Goal: Information Seeking & Learning: Find specific fact

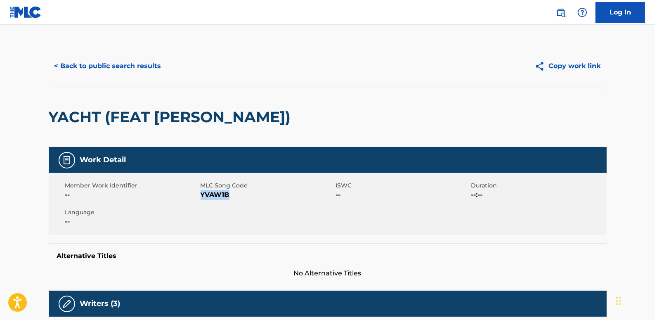
click at [143, 63] on button "< Back to public search results" at bounding box center [108, 66] width 118 height 21
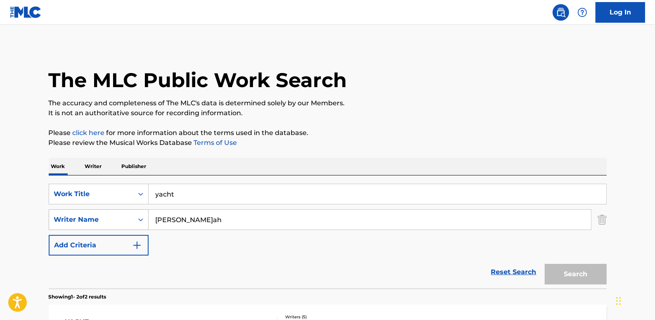
scroll to position [147, 0]
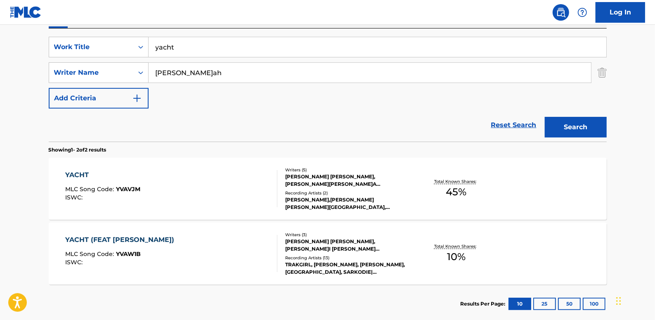
drag, startPoint x: 520, startPoint y: 123, endPoint x: 467, endPoint y: 122, distance: 52.8
click at [520, 123] on link "Reset Search" at bounding box center [514, 125] width 54 height 18
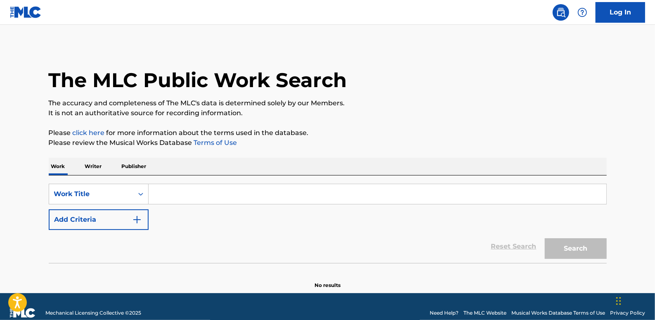
paste input "PLAY ME (FEAT.SIK-K, PENOMECO)"
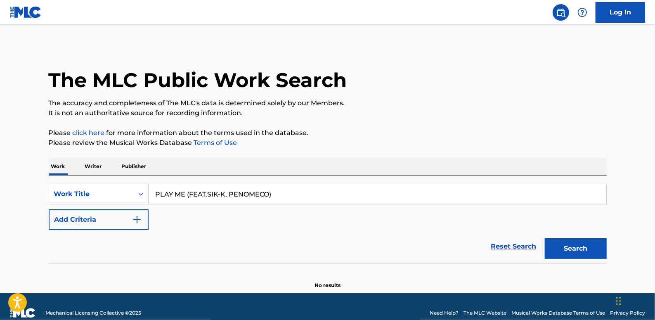
type input "PLAY ME (FEAT.SIK-K, PENOMECO)"
click at [110, 215] on button "Add Criteria" at bounding box center [99, 219] width 100 height 21
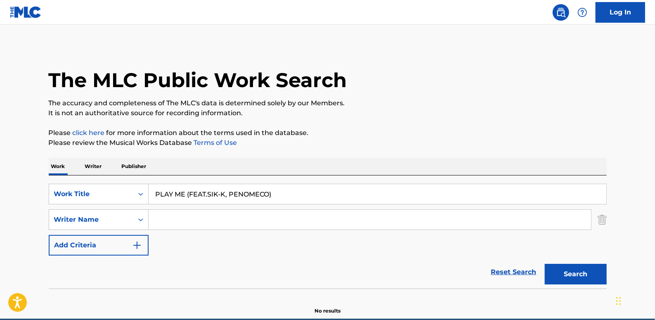
paste input "[PERSON_NAME]"
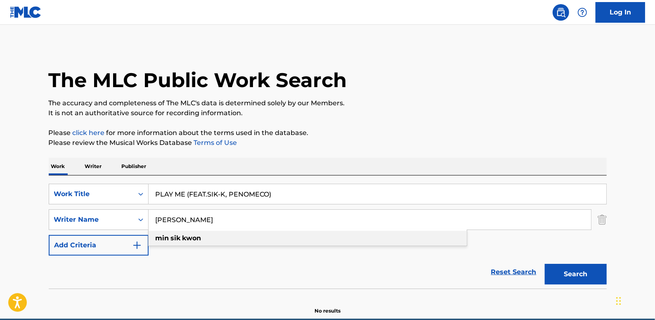
click at [224, 239] on div "min [PERSON_NAME]" at bounding box center [308, 238] width 318 height 15
type input "mi[PERSON_NAME]"
click at [565, 266] on button "Search" at bounding box center [576, 274] width 62 height 21
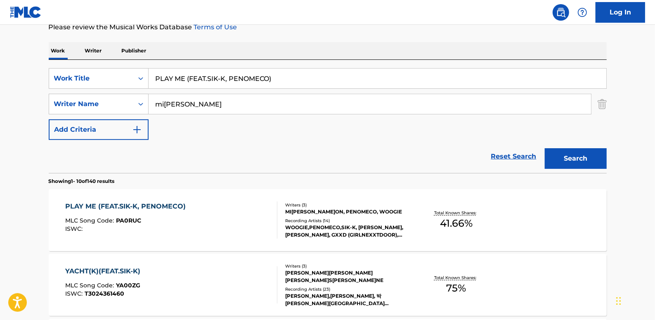
scroll to position [65, 0]
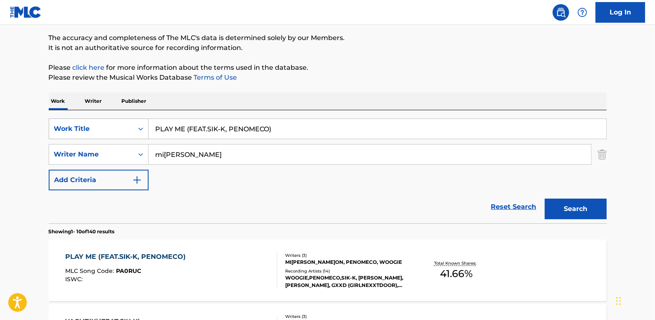
drag, startPoint x: 273, startPoint y: 131, endPoint x: 128, endPoint y: 125, distance: 145.3
click at [128, 125] on div "SearchWithCriteria312ebd37-56ab-4752-bee0-75b6fac387e3 Work Title PLAY ME (FEAT…" at bounding box center [328, 128] width 558 height 21
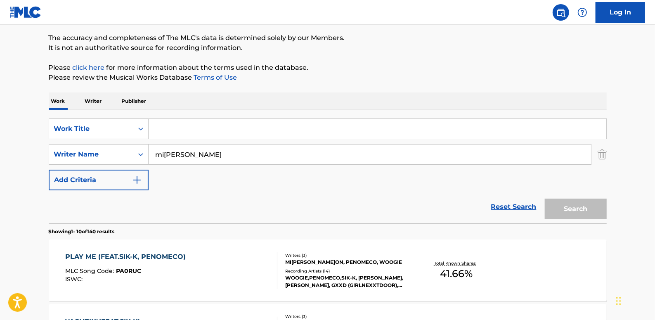
paste input "ROLLING STONES"
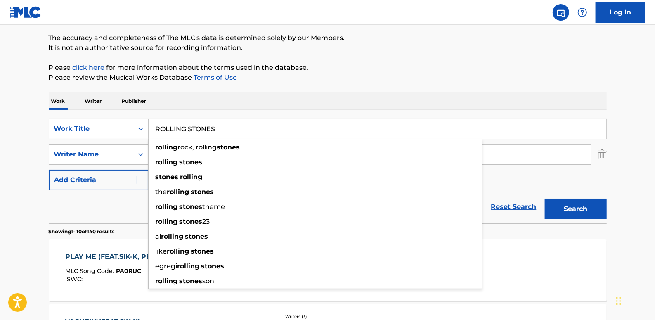
type input "ROLLING STONES"
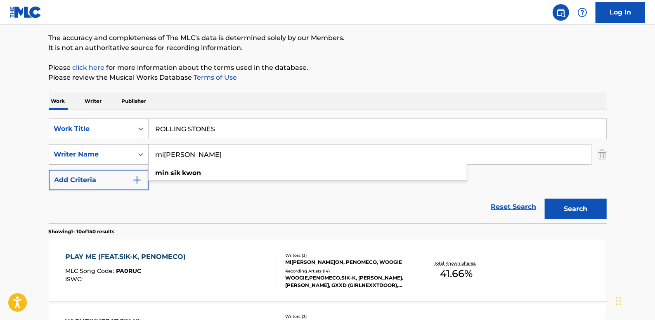
drag, startPoint x: 207, startPoint y: 157, endPoint x: 143, endPoint y: 151, distance: 64.6
click at [143, 151] on div "SearchWithCriteriad4d7a74e-dc94-4700-a616-d3ab37629d41 Writer Name mi[PERSON_NA…" at bounding box center [328, 154] width 558 height 21
paste input "Ju[PERSON_NAME]rk;"
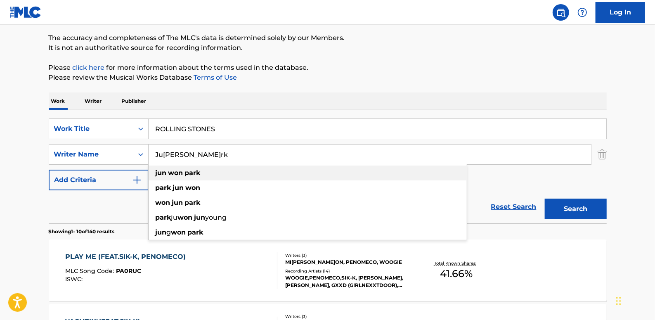
click at [212, 174] on div "[PERSON_NAME] park" at bounding box center [308, 172] width 318 height 15
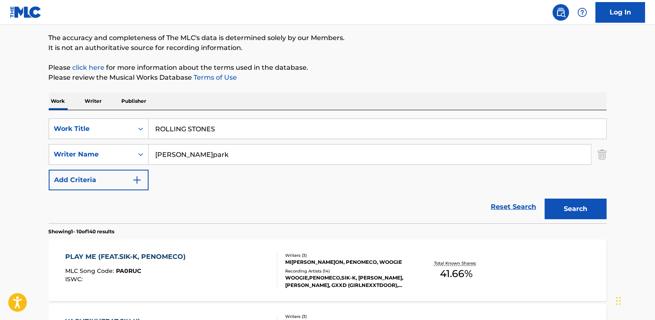
click at [568, 206] on button "Search" at bounding box center [576, 208] width 62 height 21
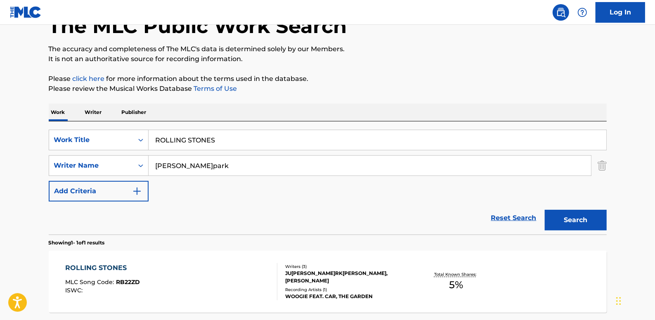
scroll to position [54, 0]
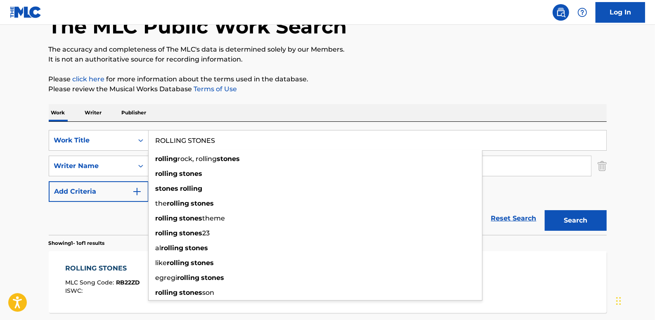
drag, startPoint x: 229, startPoint y: 138, endPoint x: 170, endPoint y: 144, distance: 59.6
click at [155, 141] on input "ROLLING STONES" at bounding box center [377, 140] width 457 height 20
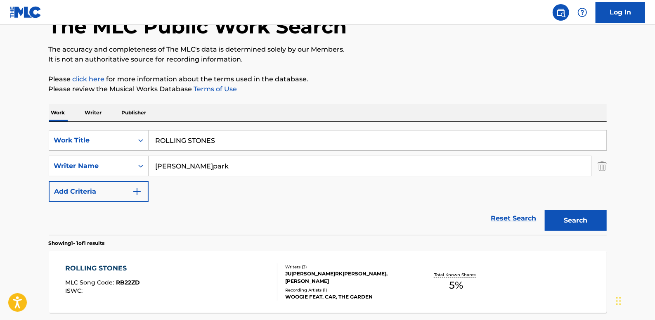
click at [434, 85] on p "Please review the Musical Works Database Terms of Use" at bounding box center [328, 89] width 558 height 10
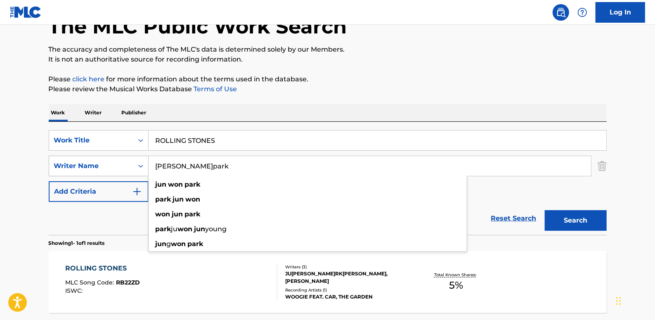
drag, startPoint x: 210, startPoint y: 168, endPoint x: 131, endPoint y: 162, distance: 79.0
click at [131, 162] on div "SearchWithCriteriad4d7a74e-dc94-4700-a616-d3ab37629d41 Writer N[PERSON_NAME]won…" at bounding box center [328, 166] width 558 height 21
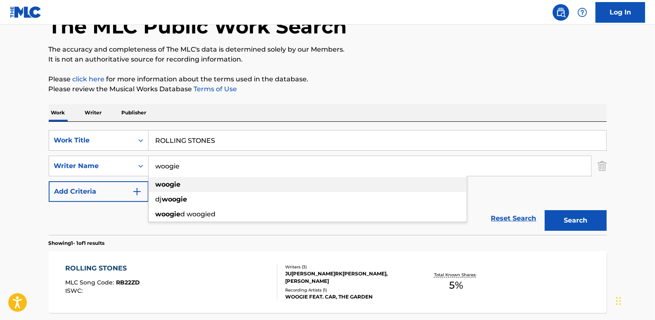
type input "woogie"
click at [188, 185] on div "woogie" at bounding box center [308, 184] width 318 height 15
click at [585, 218] on button "Search" at bounding box center [576, 220] width 62 height 21
drag, startPoint x: 512, startPoint y: 214, endPoint x: 486, endPoint y: 212, distance: 26.1
click at [512, 215] on link "Reset Search" at bounding box center [514, 218] width 54 height 18
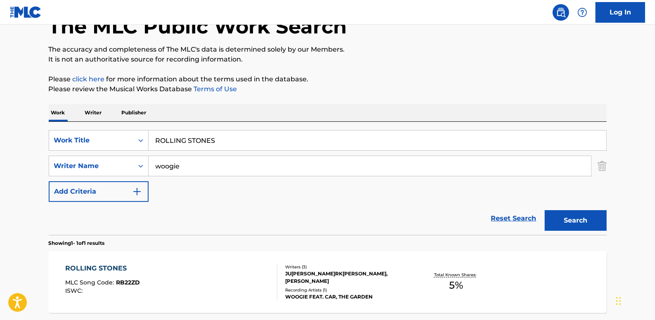
scroll to position [0, 0]
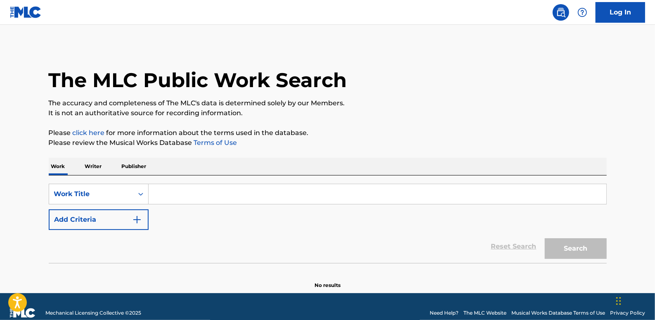
paste input "GIVE IT TO ME(FE[PERSON_NAME]PA[PERSON_NAME]INIC)"
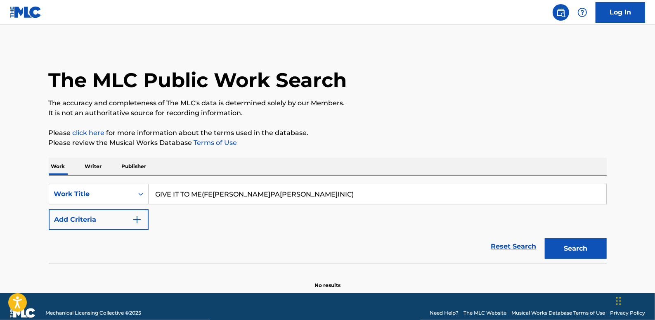
type input "GIVE IT TO ME(FE[PERSON_NAME]PA[PERSON_NAME]INIC)"
click at [103, 219] on button "Add Criteria" at bounding box center [99, 219] width 100 height 21
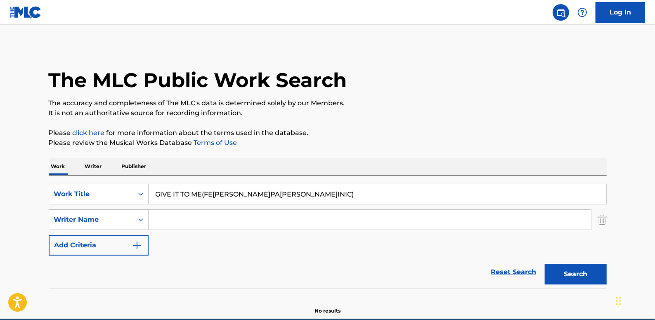
paste input "[PERSON_NAME];"
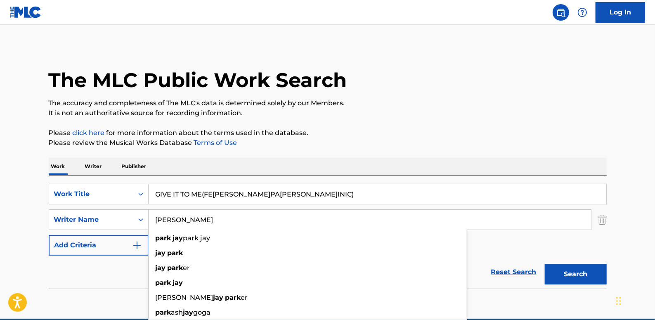
type input "[PERSON_NAME]"
click at [575, 273] on button "Search" at bounding box center [576, 274] width 62 height 21
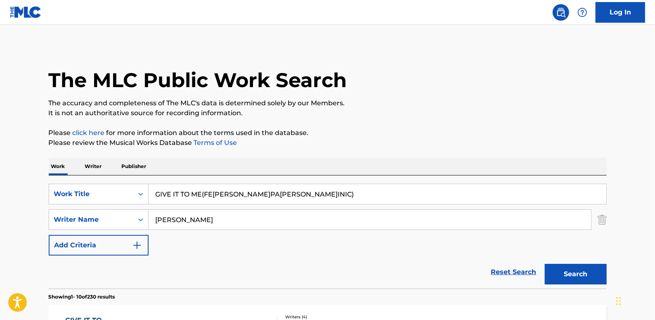
click at [509, 267] on link "Reset Search" at bounding box center [514, 272] width 54 height 18
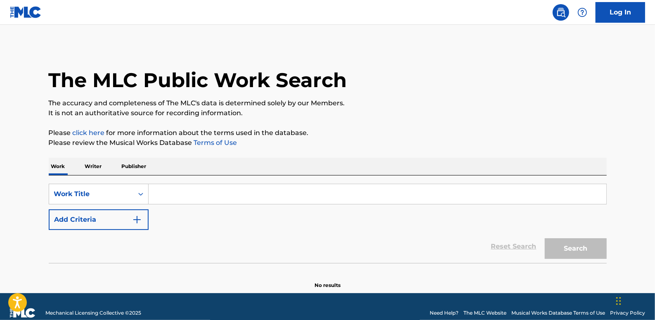
paste input "PHONIESSS"
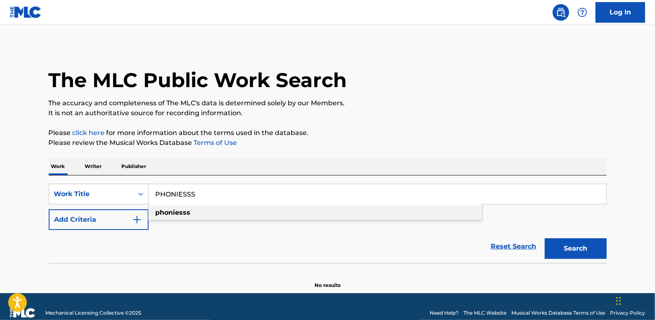
click at [168, 214] on strong "phoniesss" at bounding box center [173, 212] width 35 height 8
type input "phoniesss"
click at [106, 219] on button "Add Criteria" at bounding box center [99, 219] width 100 height 21
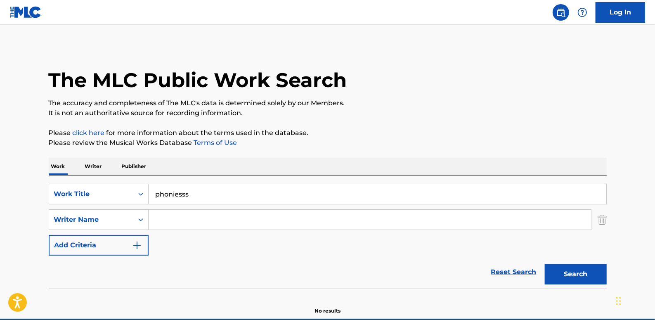
paste input "[PERSON_NAME]"
type input "[PERSON_NAME]"
click at [569, 272] on button "Search" at bounding box center [576, 274] width 62 height 21
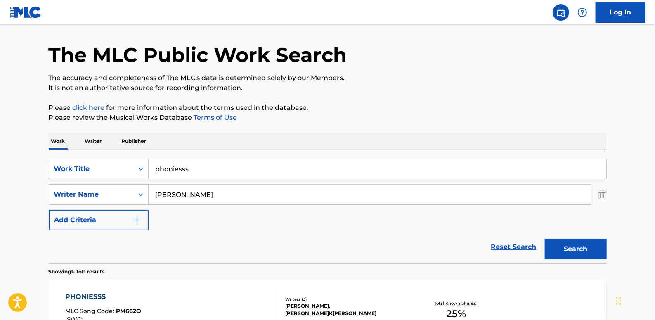
scroll to position [129, 0]
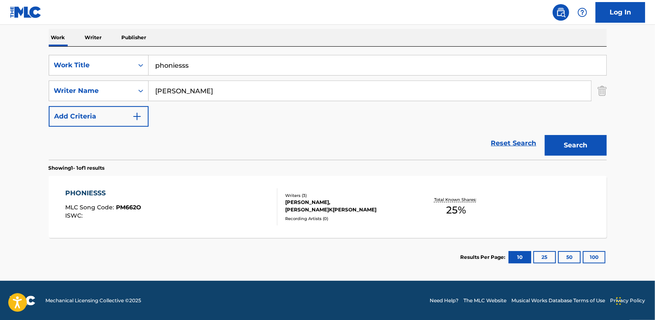
drag, startPoint x: 504, startPoint y: 137, endPoint x: 480, endPoint y: 137, distance: 24.3
click at [504, 137] on link "Reset Search" at bounding box center [514, 143] width 54 height 18
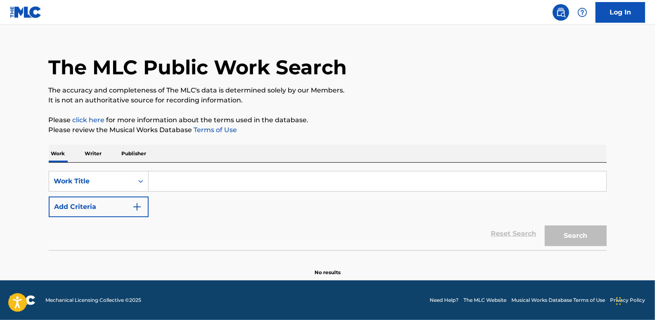
scroll to position [0, 0]
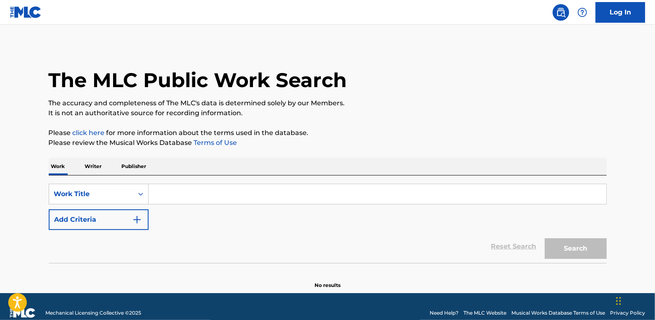
paste input "SIMPLE(FEAT.SIK K)"
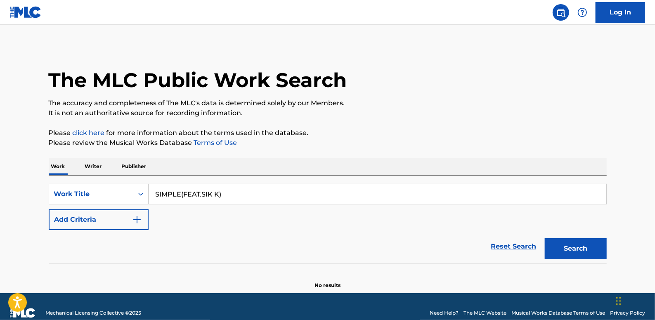
type input "SIMPLE(FEAT.SIK K)"
click at [107, 221] on button "Add Criteria" at bounding box center [99, 219] width 100 height 21
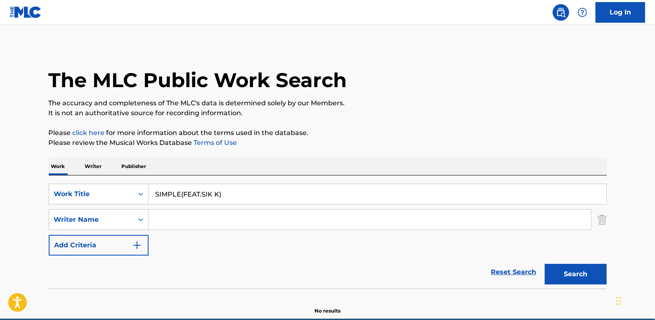
paste input "[PERSON_NAME];"
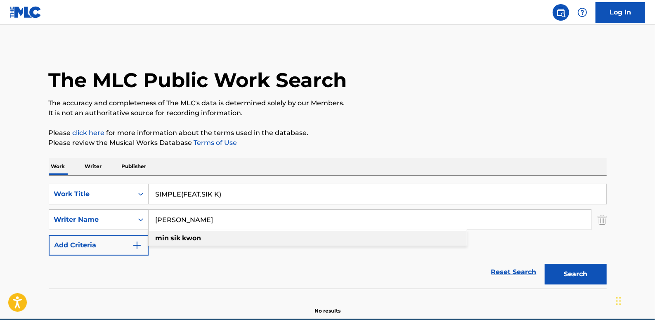
click at [194, 239] on strong "kwon" at bounding box center [191, 238] width 19 height 8
type input "mi[PERSON_NAME]"
click at [580, 270] on button "Search" at bounding box center [576, 274] width 62 height 21
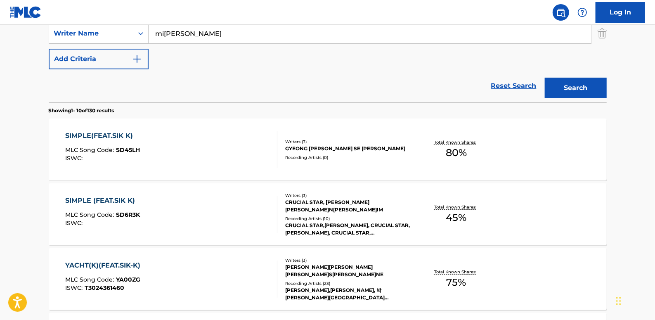
scroll to position [187, 0]
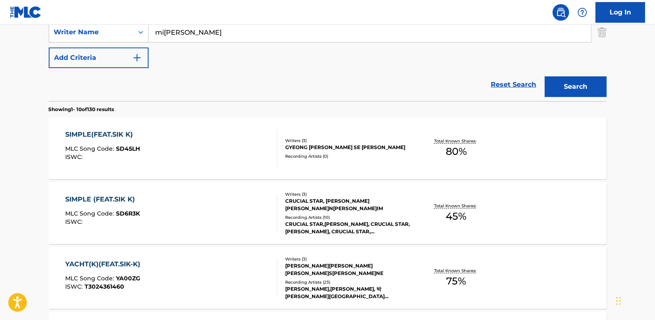
click at [227, 216] on div "SIMPLE (FEAT.SIK K) MLC Song Code : SD6R3K ISWC :" at bounding box center [171, 212] width 212 height 37
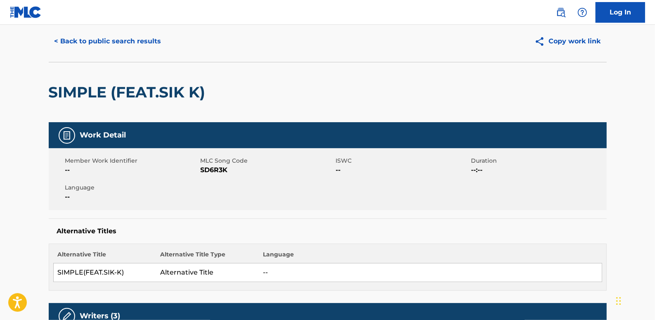
scroll to position [37, 0]
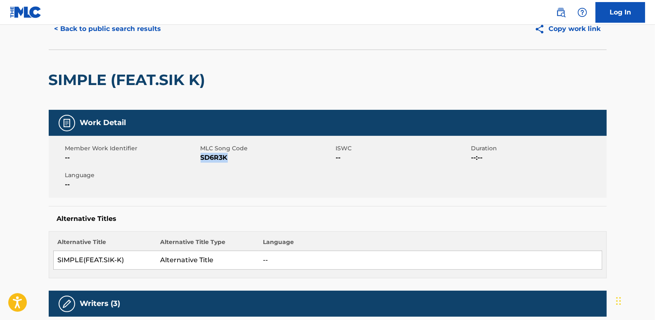
drag, startPoint x: 233, startPoint y: 158, endPoint x: 201, endPoint y: 156, distance: 32.7
click at [201, 156] on span "SD6R3K" at bounding box center [266, 158] width 133 height 10
drag, startPoint x: 201, startPoint y: 156, endPoint x: 208, endPoint y: 159, distance: 8.3
copy span "SD6R3K"
click at [110, 33] on button "< Back to public search results" at bounding box center [108, 29] width 118 height 21
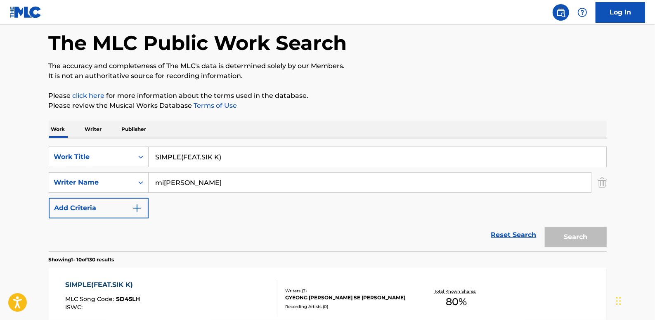
scroll to position [183, 0]
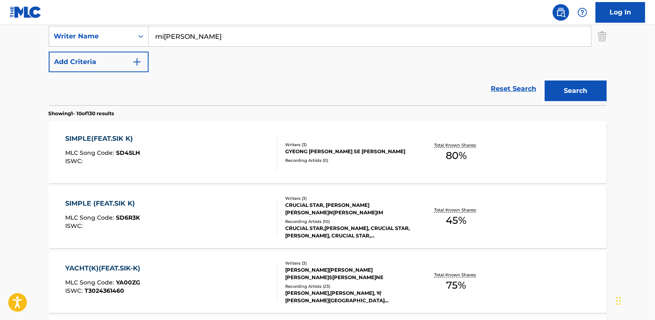
click at [505, 87] on link "Reset Search" at bounding box center [514, 89] width 54 height 18
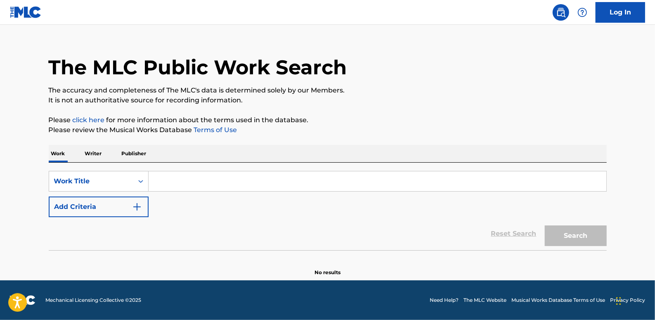
scroll to position [0, 0]
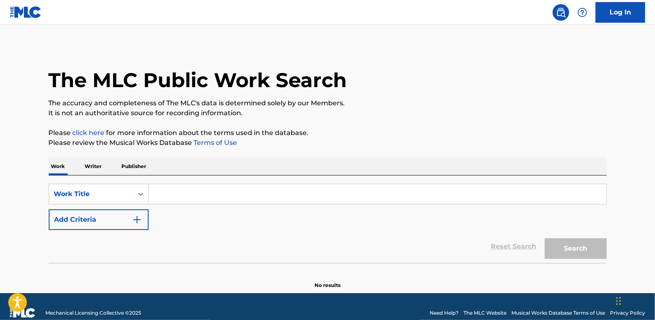
paste input "SUN COMES UP (FEAT.FATAL LUCCIA[PERSON_NAME] MALITIA MALIMOB)"
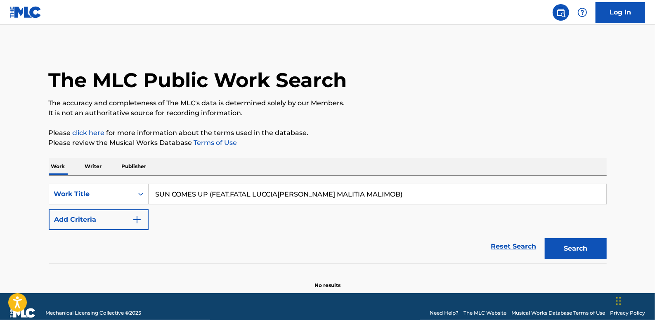
type input "SUN COMES UP (FEAT.FATAL LUCCIA[PERSON_NAME] MALITIA MALIMOB)"
click at [577, 247] on button "Search" at bounding box center [576, 248] width 62 height 21
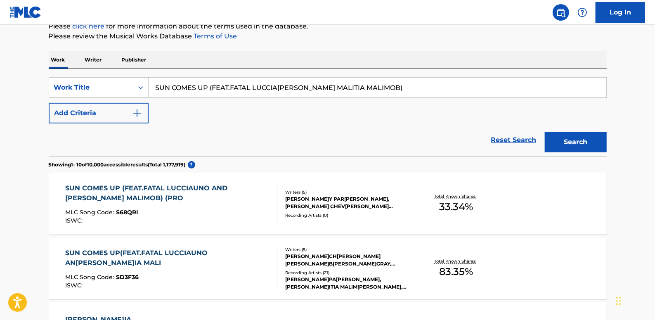
scroll to position [112, 0]
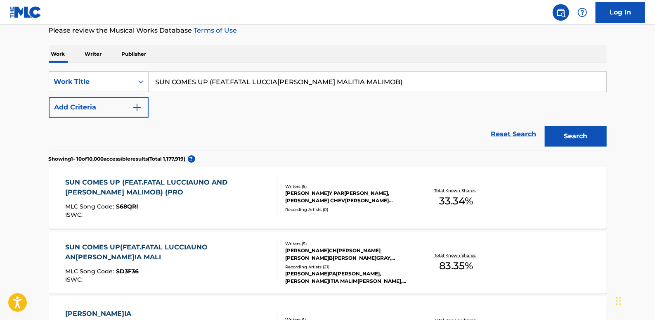
click at [502, 134] on link "Reset Search" at bounding box center [514, 134] width 54 height 18
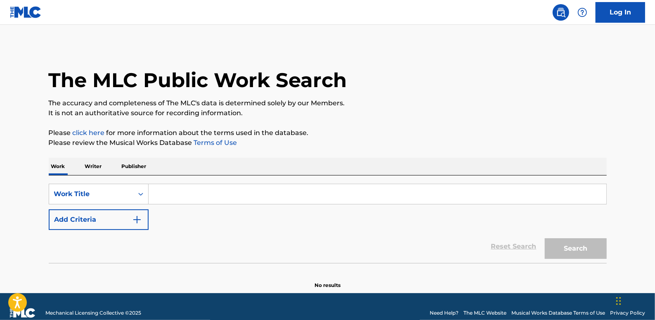
paste input "NEW BREED (INTRO)"
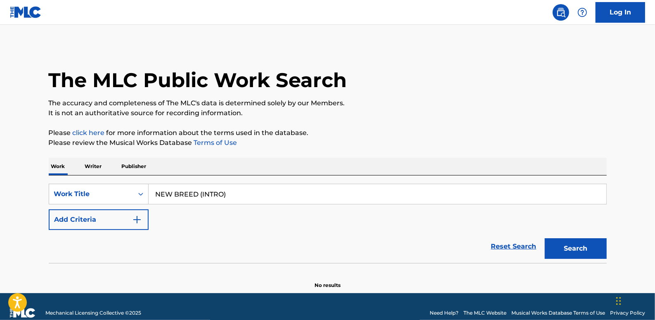
type input "NEW BREED (INTRO)"
click at [115, 219] on button "Add Criteria" at bounding box center [99, 219] width 100 height 21
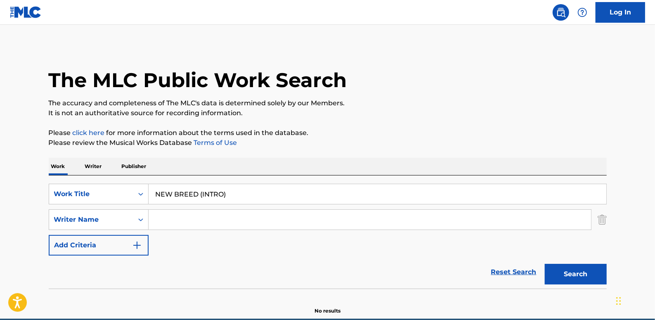
paste input "ay Park"
click at [156, 218] on input "ay Park" at bounding box center [370, 220] width 442 height 20
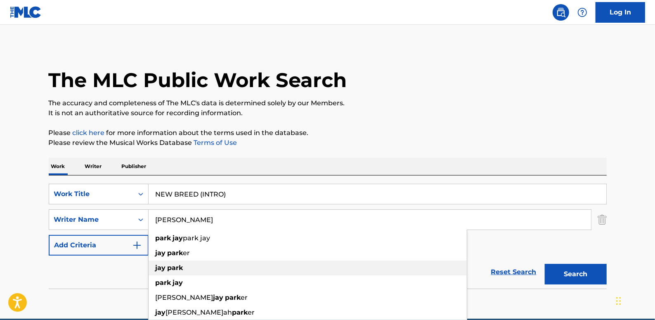
click at [165, 268] on strong "jay" at bounding box center [161, 268] width 10 height 8
type input "[PERSON_NAME]rk"
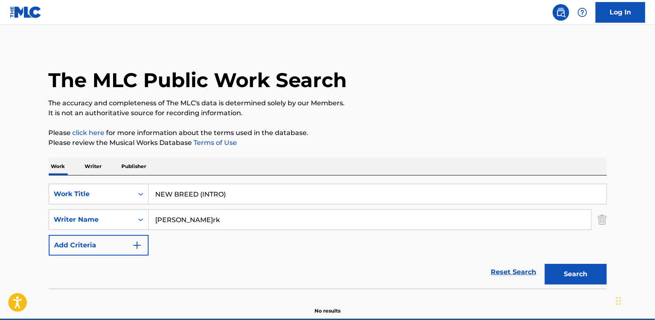
click at [590, 277] on button "Search" at bounding box center [576, 274] width 62 height 21
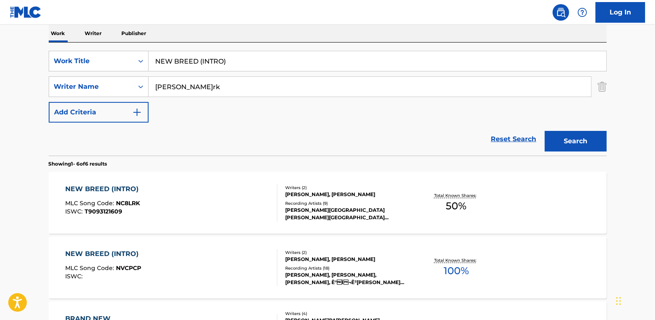
scroll to position [150, 0]
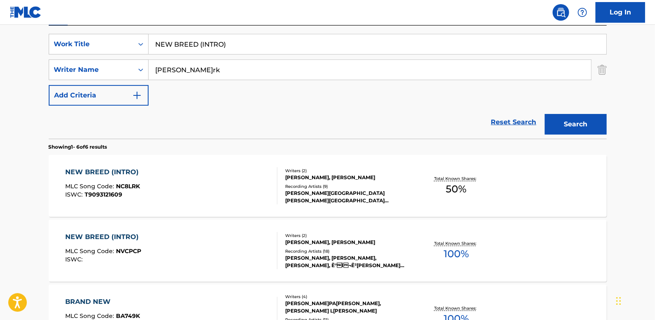
click at [226, 189] on div "NEW BREED (INTRO) MLC Song Code : NC8LRK ISWC : T9093121609" at bounding box center [171, 185] width 212 height 37
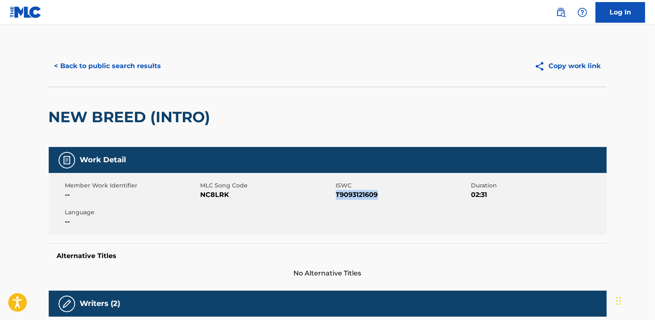
drag, startPoint x: 383, startPoint y: 194, endPoint x: 337, endPoint y: 195, distance: 45.8
click at [337, 194] on span "T9093121609" at bounding box center [402, 195] width 133 height 10
drag, startPoint x: 337, startPoint y: 195, endPoint x: 344, endPoint y: 198, distance: 8.0
copy span "T9093121609"
click at [137, 60] on button "< Back to public search results" at bounding box center [108, 66] width 118 height 21
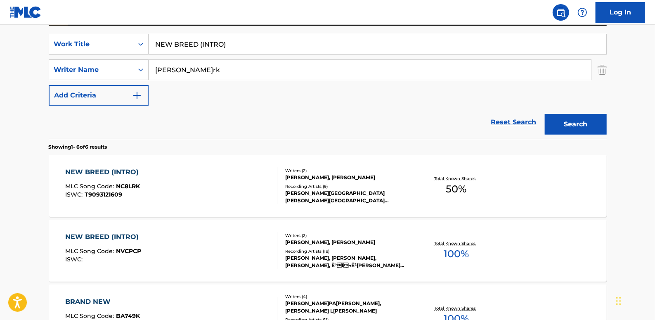
scroll to position [112, 0]
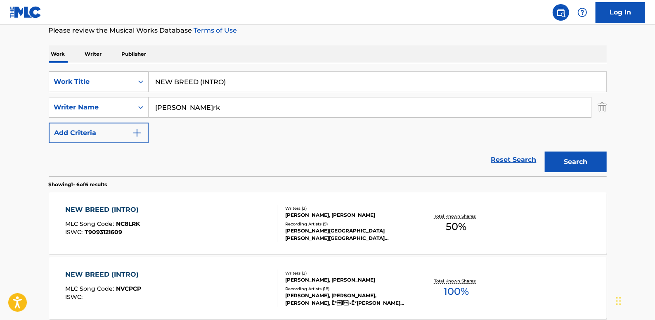
drag, startPoint x: 237, startPoint y: 76, endPoint x: 118, endPoint y: 77, distance: 118.4
click at [118, 77] on div "SearchWithCriteria312ebd37-56ab-4752-bee0-75b6fac387e3 Work Title NEW BREED (IN…" at bounding box center [328, 81] width 558 height 21
type input "go"
click at [589, 163] on button "Search" at bounding box center [576, 161] width 62 height 21
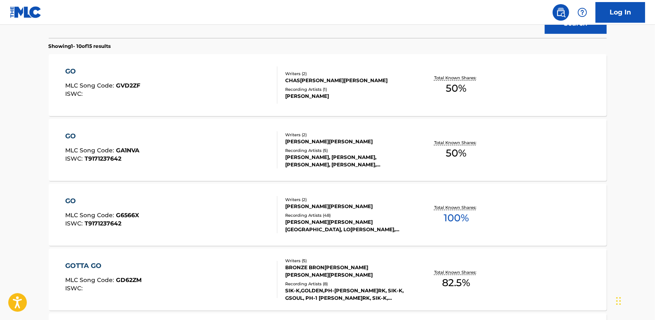
scroll to position [262, 0]
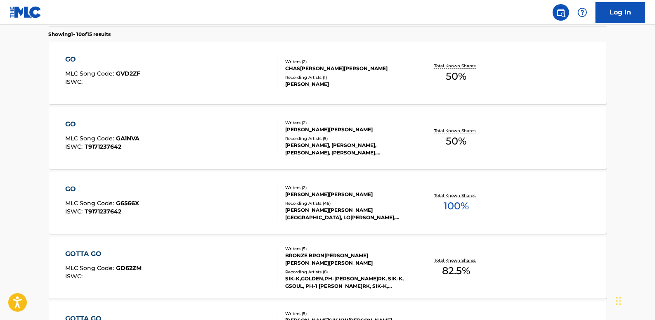
click at [227, 147] on div "GO MLC Song Code : GA1NVA ISWC : T9171237642" at bounding box center [171, 137] width 212 height 37
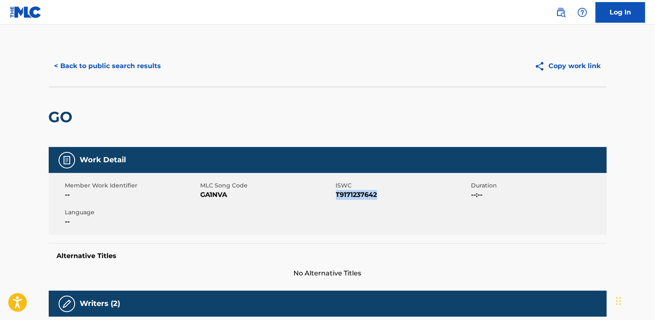
drag, startPoint x: 386, startPoint y: 195, endPoint x: 340, endPoint y: 196, distance: 45.8
click at [338, 196] on span "T9171237642" at bounding box center [402, 195] width 133 height 10
drag, startPoint x: 340, startPoint y: 196, endPoint x: 387, endPoint y: 190, distance: 47.4
click at [387, 190] on span "T9171237642" at bounding box center [402, 195] width 133 height 10
drag, startPoint x: 383, startPoint y: 194, endPoint x: 336, endPoint y: 193, distance: 46.6
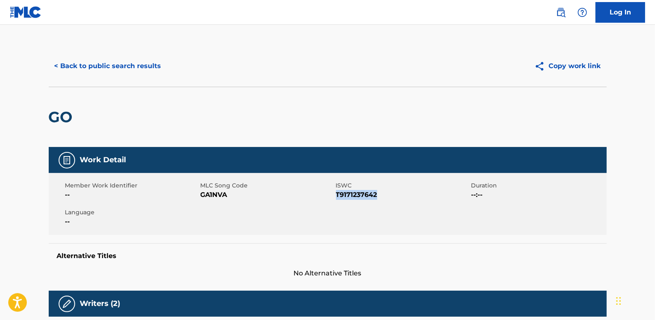
click at [336, 193] on span "T9171237642" at bounding box center [402, 195] width 133 height 10
drag, startPoint x: 336, startPoint y: 193, endPoint x: 342, endPoint y: 195, distance: 6.0
copy span "T9171237642"
click at [87, 67] on button "< Back to public search results" at bounding box center [108, 66] width 118 height 21
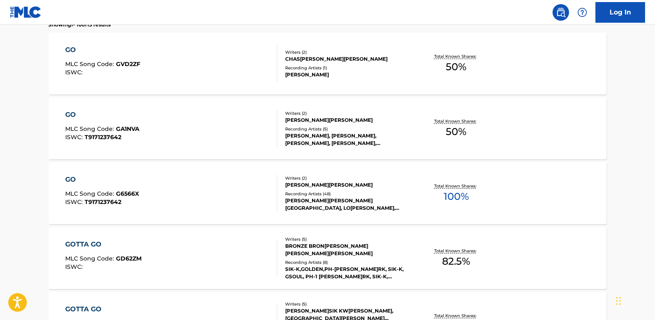
scroll to position [234, 0]
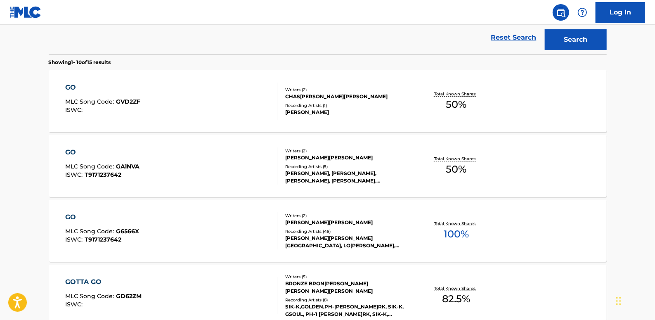
click at [208, 235] on div "GO MLC Song Code : G6566X ISWC : T9171237642" at bounding box center [171, 230] width 212 height 37
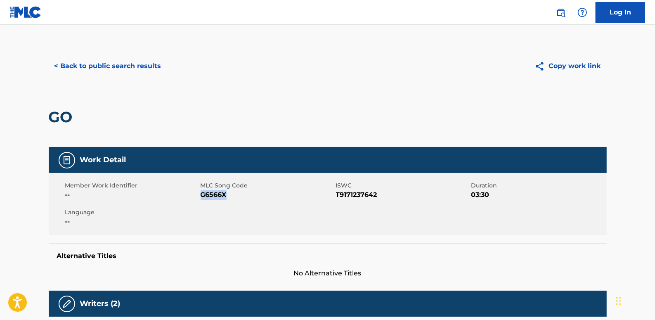
drag, startPoint x: 237, startPoint y: 195, endPoint x: 202, endPoint y: 193, distance: 35.5
click at [202, 193] on span "G6566X" at bounding box center [266, 195] width 133 height 10
drag, startPoint x: 202, startPoint y: 193, endPoint x: 208, endPoint y: 197, distance: 7.0
copy span "G6566X"
click at [127, 58] on button "< Back to public search results" at bounding box center [108, 66] width 118 height 21
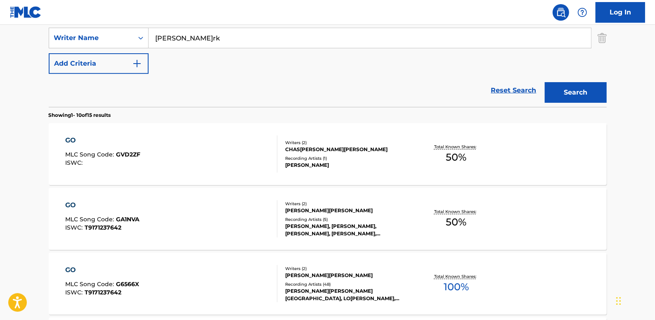
scroll to position [169, 0]
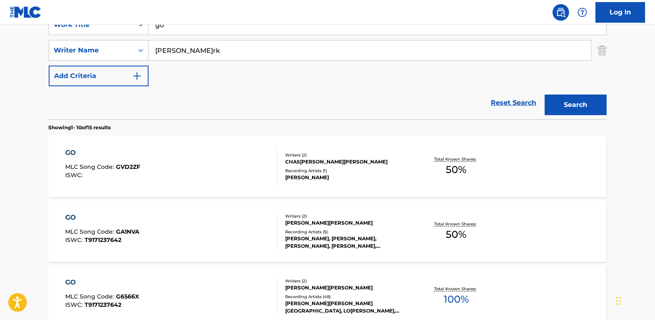
click at [513, 105] on link "Reset Search" at bounding box center [514, 103] width 54 height 18
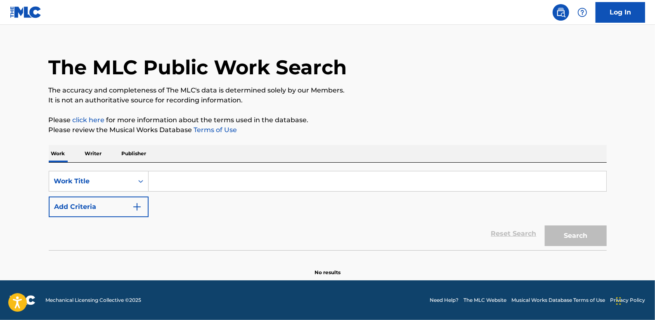
scroll to position [0, 0]
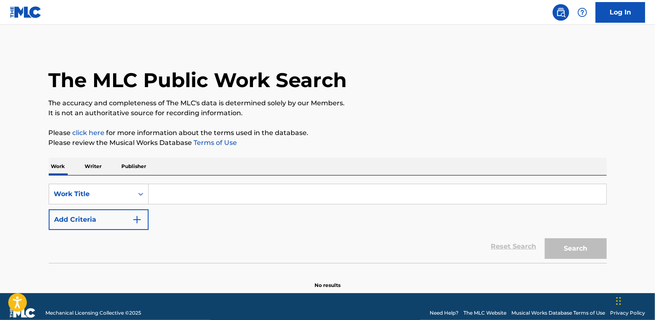
paste input "STILL NIRVANA(FEAT.HAON, XYDO)(PROD.PUFF)"
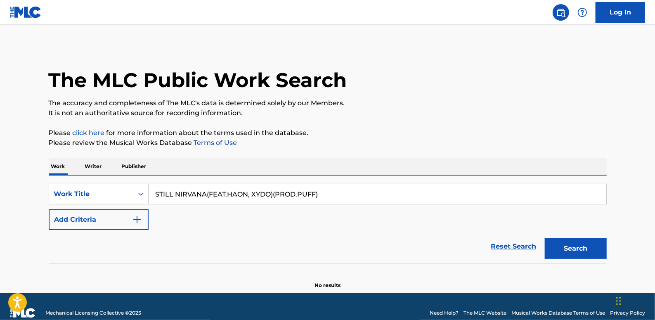
type input "STILL NIRVANA(FEAT.HAON, XYDO)(PROD.PUFF)"
click at [588, 245] on button "Search" at bounding box center [576, 248] width 62 height 21
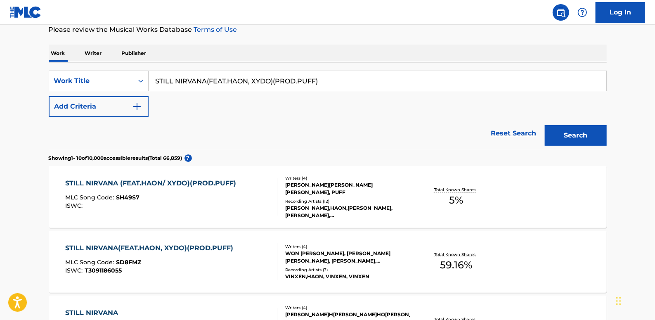
scroll to position [112, 0]
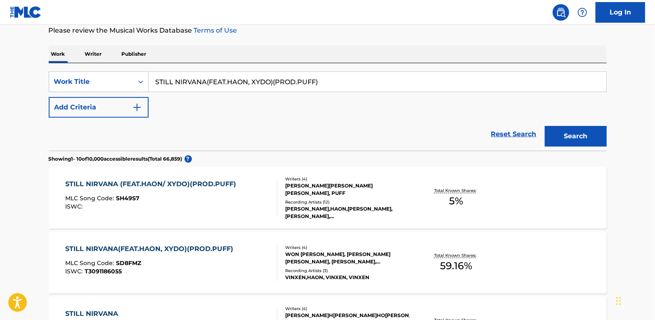
drag, startPoint x: 511, startPoint y: 132, endPoint x: 311, endPoint y: 130, distance: 200.5
click at [511, 133] on link "Reset Search" at bounding box center [514, 134] width 54 height 18
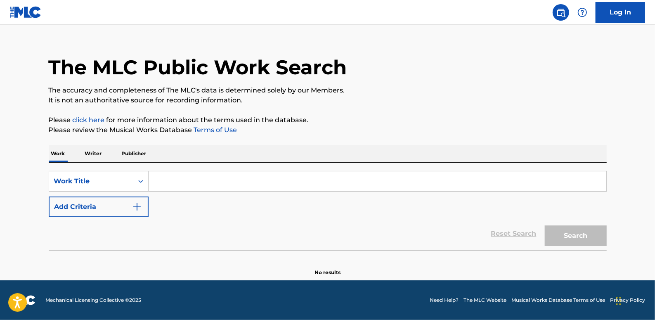
scroll to position [0, 0]
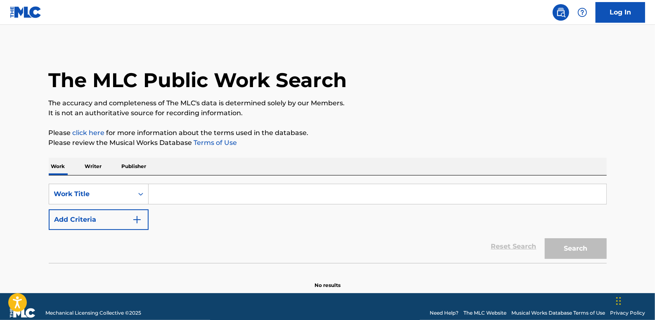
paste input "WEGUN IS MY DJ([DOMAIN_NAME] 1 AN[PERSON_NAME])"
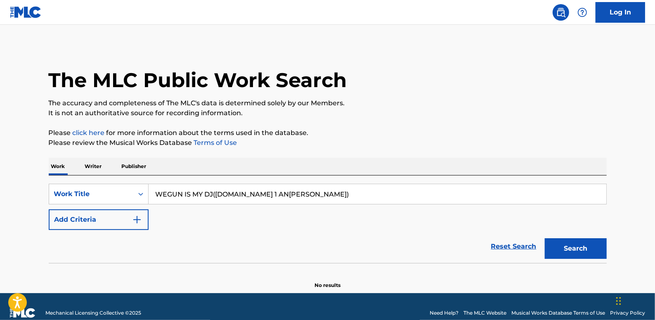
type input "WEGUN IS MY DJ([DOMAIN_NAME] 1 AN[PERSON_NAME])"
click at [124, 218] on button "Add Criteria" at bounding box center [99, 219] width 100 height 21
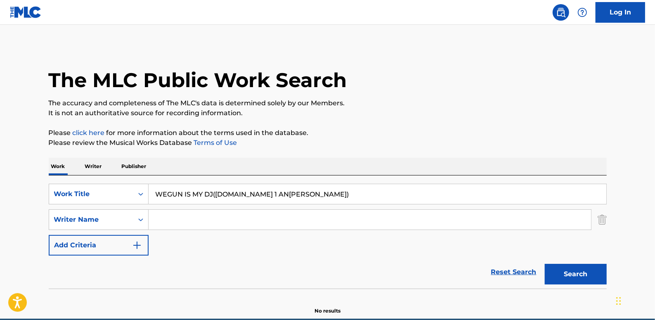
click at [170, 217] on input "Search Form" at bounding box center [370, 220] width 442 height 20
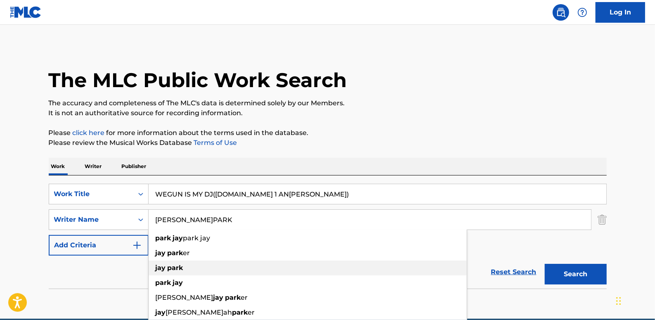
click at [196, 271] on div "[PERSON_NAME] park" at bounding box center [308, 267] width 318 height 15
type input "[PERSON_NAME]rk"
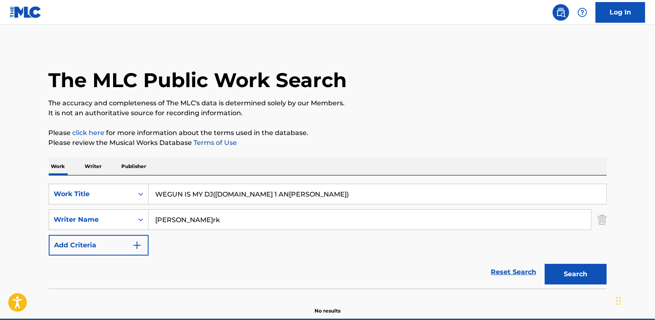
click at [591, 272] on button "Search" at bounding box center [576, 274] width 62 height 21
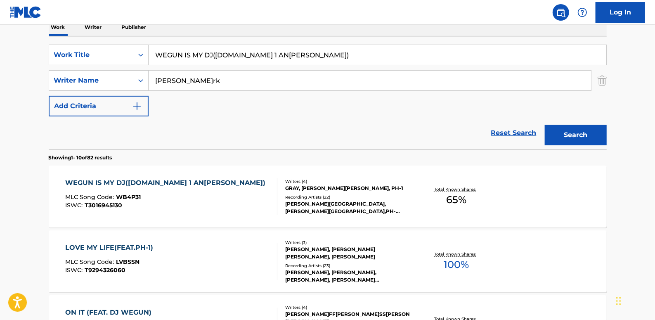
scroll to position [150, 0]
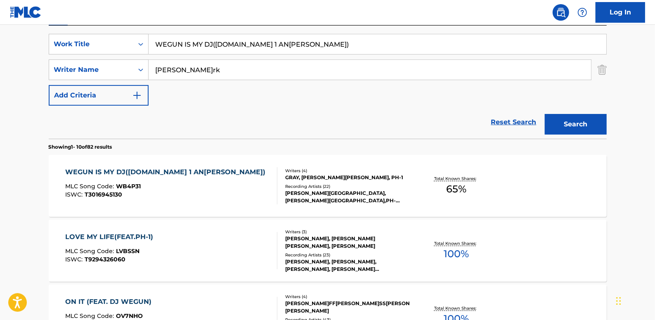
click at [231, 183] on div "WEGUN IS MY DJ([DOMAIN_NAME] 1 AND GRAY) MLC Song Code : WB4P31 ISWC : T3016945…" at bounding box center [171, 185] width 212 height 37
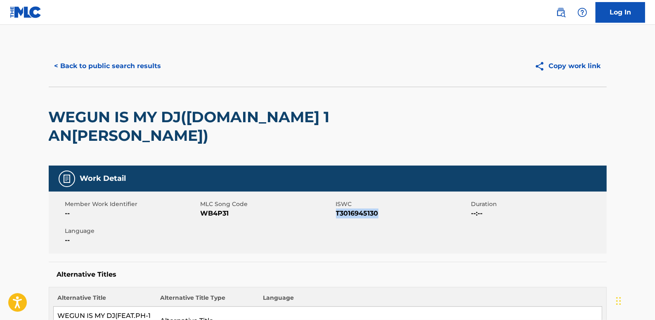
drag, startPoint x: 379, startPoint y: 194, endPoint x: 338, endPoint y: 195, distance: 41.3
click at [338, 208] on span "T3016945130" at bounding box center [402, 213] width 133 height 10
drag, startPoint x: 338, startPoint y: 195, endPoint x: 387, endPoint y: 194, distance: 48.7
click at [387, 208] on span "T3016945130" at bounding box center [402, 213] width 133 height 10
drag, startPoint x: 383, startPoint y: 194, endPoint x: 337, endPoint y: 195, distance: 46.6
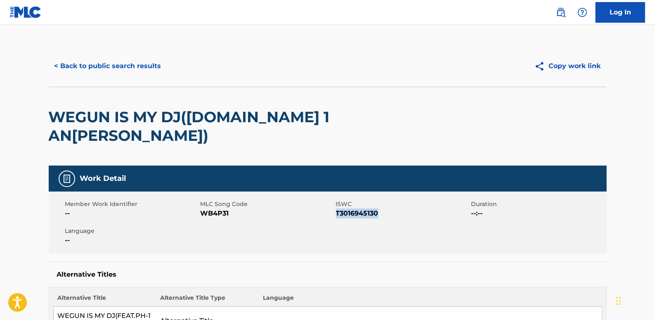
click at [337, 208] on span "T3016945130" at bounding box center [402, 213] width 133 height 10
drag, startPoint x: 337, startPoint y: 195, endPoint x: 340, endPoint y: 197, distance: 4.2
copy span "T3016945130"
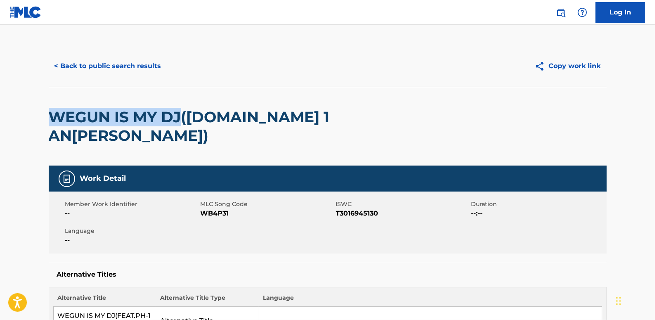
drag, startPoint x: 182, startPoint y: 114, endPoint x: 35, endPoint y: 109, distance: 146.5
drag, startPoint x: 35, startPoint y: 109, endPoint x: 92, endPoint y: 117, distance: 57.4
copy h2 "WEGUN IS MY DJ"
click at [136, 62] on button "< Back to public search results" at bounding box center [108, 66] width 118 height 21
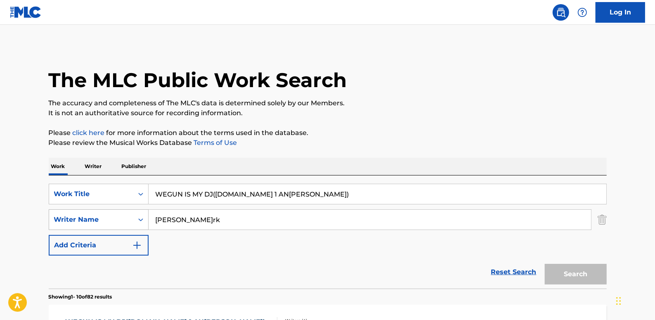
scroll to position [150, 0]
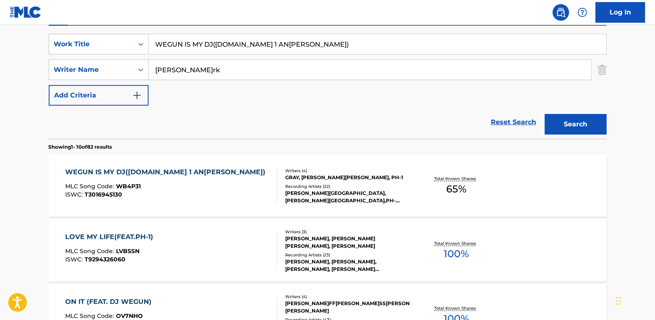
click at [193, 174] on div "WEGUN IS MY DJ([DOMAIN_NAME] 1 AN[PERSON_NAME])" at bounding box center [167, 172] width 204 height 10
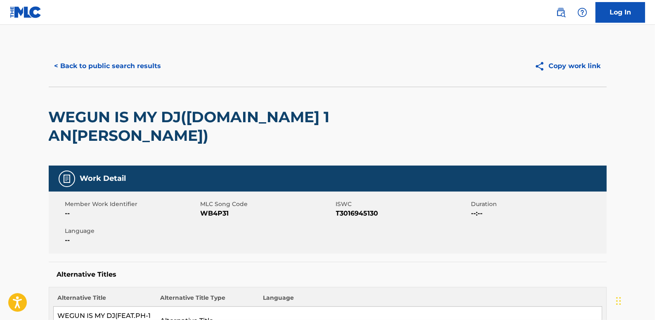
click at [130, 66] on button "< Back to public search results" at bounding box center [108, 66] width 118 height 21
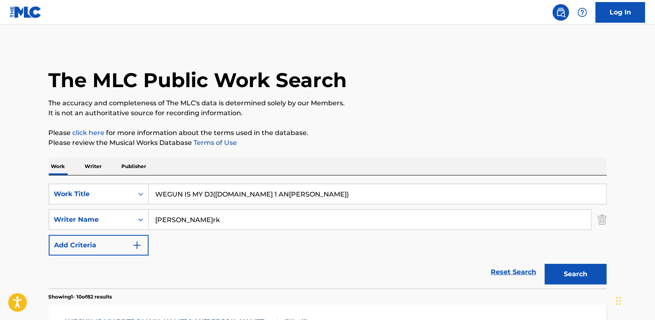
scroll to position [150, 0]
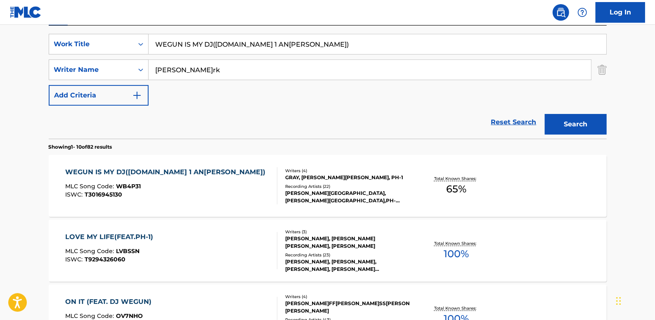
drag, startPoint x: 310, startPoint y: 45, endPoint x: 233, endPoint y: 43, distance: 76.7
click at [215, 43] on input "WEGUN IS MY DJ([DOMAIN_NAME] 1 AN[PERSON_NAME])" at bounding box center [377, 44] width 457 height 20
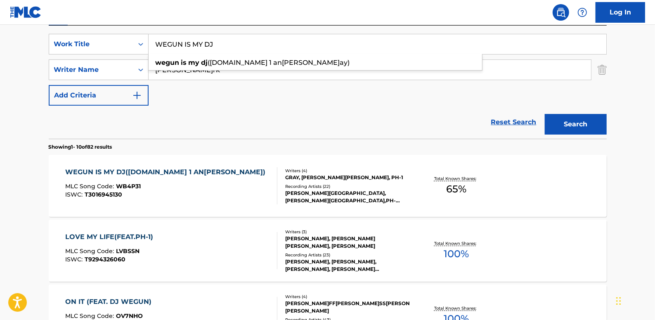
type input "WEGUN IS MY DJ"
click at [580, 120] on button "Search" at bounding box center [576, 124] width 62 height 21
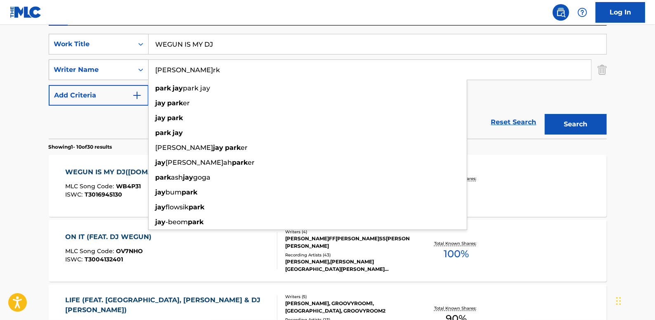
drag, startPoint x: 164, startPoint y: 71, endPoint x: 145, endPoint y: 61, distance: 21.6
click at [146, 68] on div "SearchWithCriteriad4d7a74e-dc94-4700-a616-d3ab37629d41 Writer Nam[PERSON_NAME][…" at bounding box center [328, 69] width 558 height 21
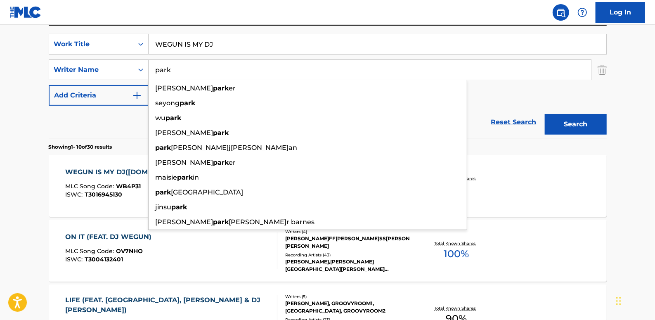
type input "park"
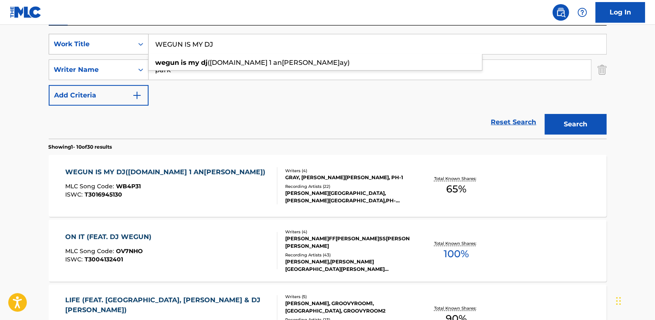
drag, startPoint x: 241, startPoint y: 45, endPoint x: 119, endPoint y: 35, distance: 122.1
click at [119, 35] on div "SearchWithCriteria312ebd37-56ab-4752-bee0-75b6fac387e3 Work Title WEGUN IS MY D…" at bounding box center [328, 44] width 558 height 21
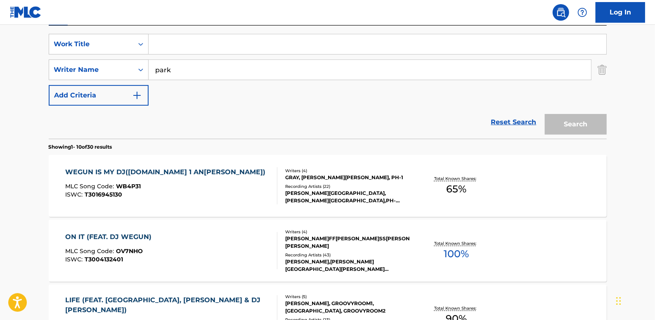
paste input "NO GRAVITY (PROD.[PERSON_NAME] & [PERSON_NAME] [PERSON_NAME] & [PERSON_NAME] & …"
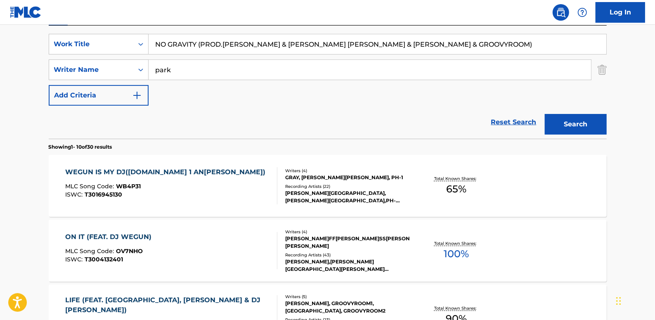
type input "NO GRAVITY (PROD.[PERSON_NAME] & [PERSON_NAME] [PERSON_NAME] & [PERSON_NAME] & …"
click at [582, 123] on button "Search" at bounding box center [576, 124] width 62 height 21
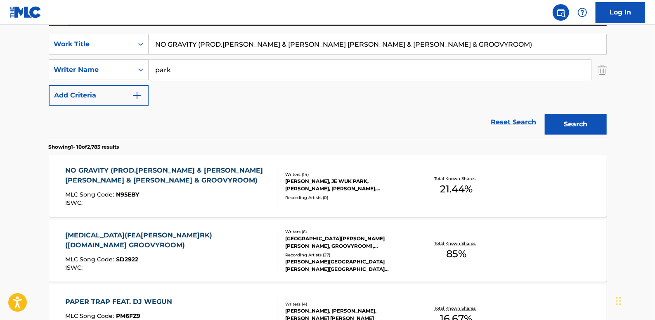
drag, startPoint x: 512, startPoint y: 123, endPoint x: 363, endPoint y: 113, distance: 148.8
click at [512, 123] on link "Reset Search" at bounding box center [514, 122] width 54 height 18
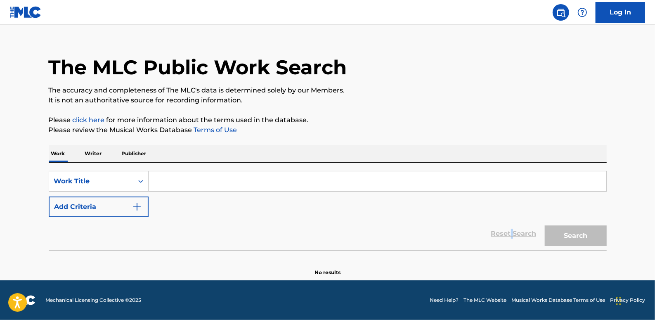
scroll to position [0, 0]
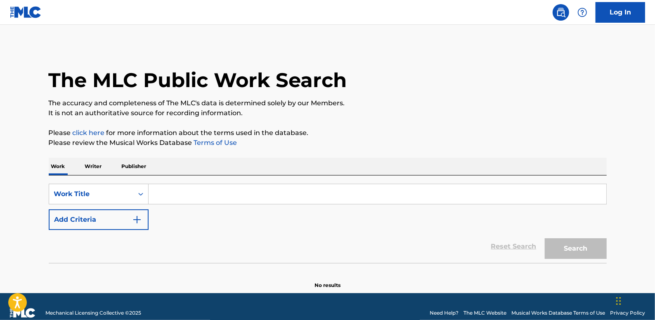
paste input "TESTIFY (FEAT.LIL CHERRY)"
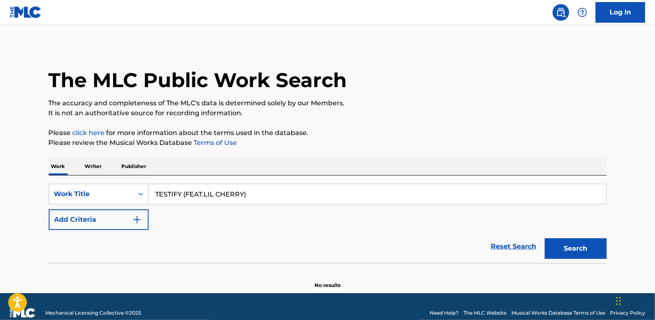
type input "TESTIFY (FEAT.LIL CHERRY)"
click at [117, 216] on button "Add Criteria" at bounding box center [99, 219] width 100 height 21
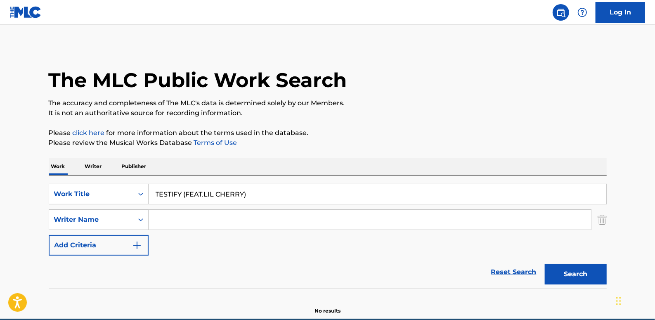
click at [189, 217] on input "Search Form" at bounding box center [370, 220] width 442 height 20
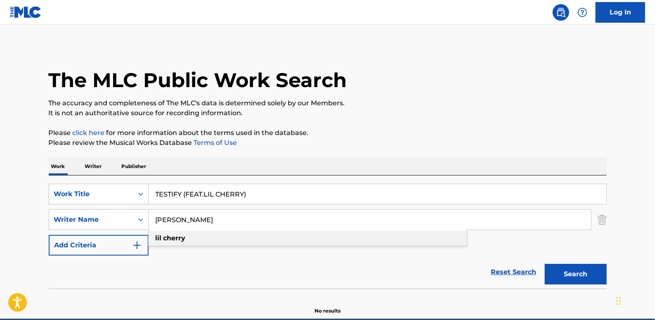
click at [189, 241] on div "[PERSON_NAME]" at bounding box center [308, 238] width 318 height 15
type input "[PERSON_NAME]"
click at [602, 272] on button "Search" at bounding box center [576, 274] width 62 height 21
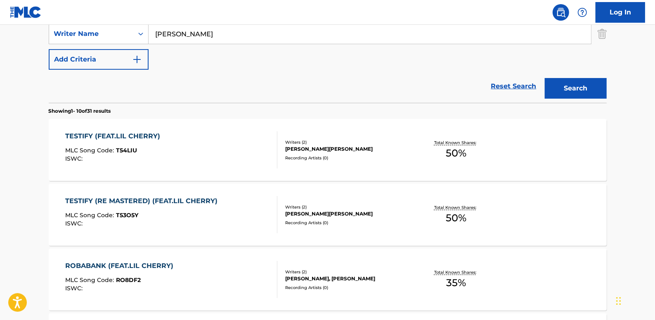
scroll to position [187, 0]
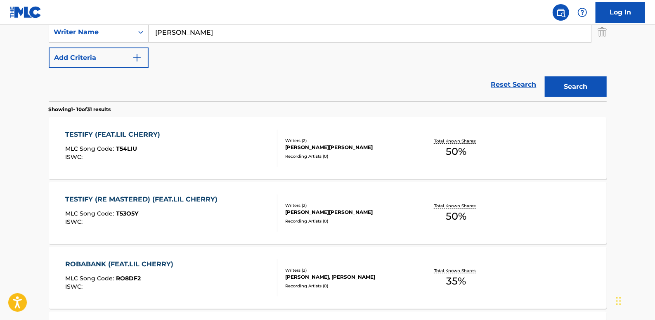
click at [243, 205] on div "TESTIFY (RE MASTERED) (FEAT.[PERSON_NAME]) MLC Song Code : T53O5Y ISWC :" at bounding box center [171, 212] width 212 height 37
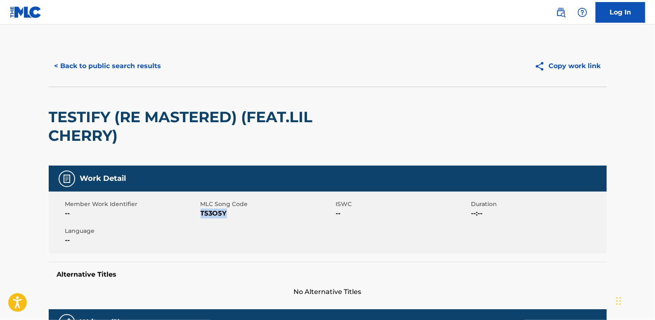
drag, startPoint x: 231, startPoint y: 215, endPoint x: 201, endPoint y: 210, distance: 30.9
click at [201, 210] on span "T53O5Y" at bounding box center [266, 213] width 133 height 10
drag, startPoint x: 201, startPoint y: 210, endPoint x: 203, endPoint y: 215, distance: 5.0
copy span "T53O5Y"
click at [130, 69] on button "< Back to public search results" at bounding box center [108, 66] width 118 height 21
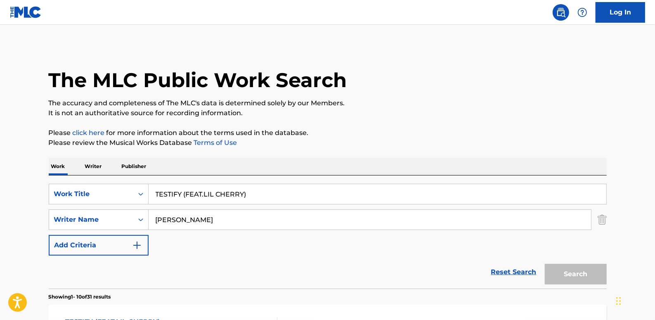
scroll to position [183, 0]
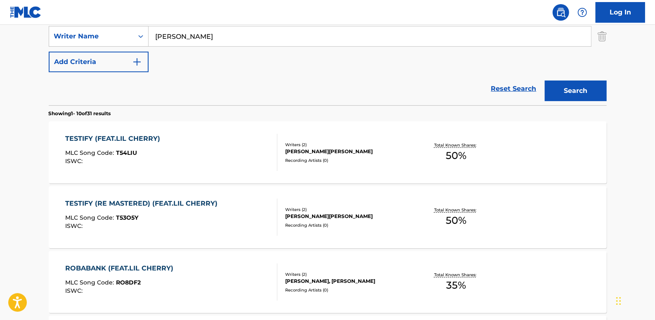
click at [505, 90] on link "Reset Search" at bounding box center [514, 89] width 54 height 18
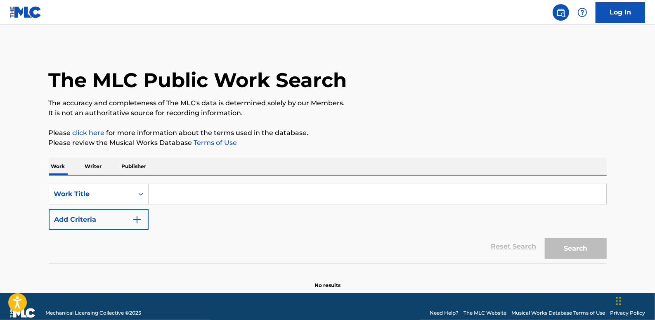
paste input "ROAD(FEAT.SKINNYBROWN,TRADEL,[PERSON_NAME])"
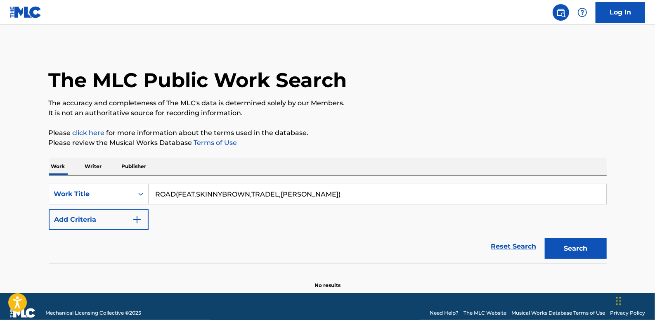
type input "ROAD(FEAT.SKINNYBROWN,TRADEL,[PERSON_NAME])"
click at [577, 241] on button "Search" at bounding box center [576, 248] width 62 height 21
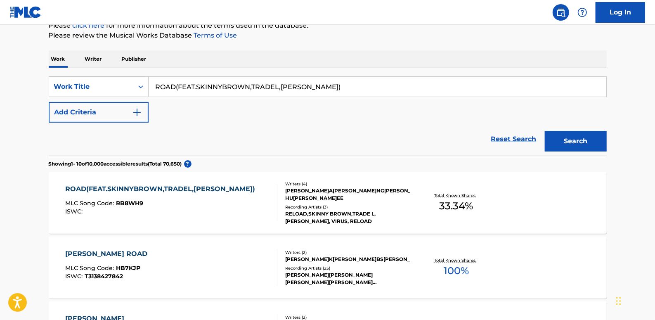
scroll to position [112, 0]
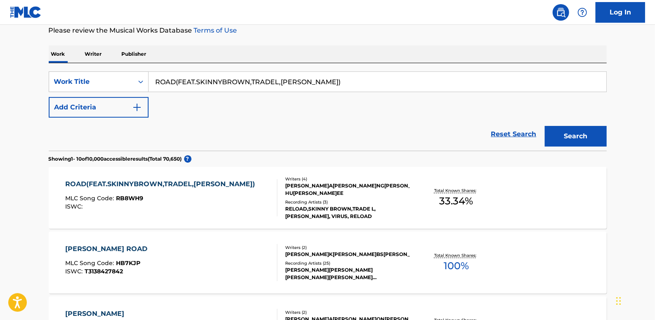
click at [509, 131] on link "Reset Search" at bounding box center [514, 134] width 54 height 18
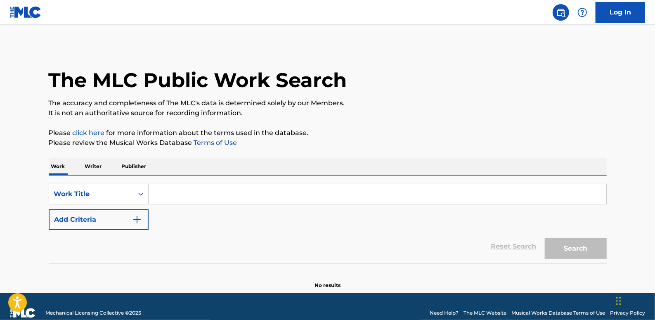
paste input "SXWME[PERSON_NAME][GEOGRAPHIC_DATA])"
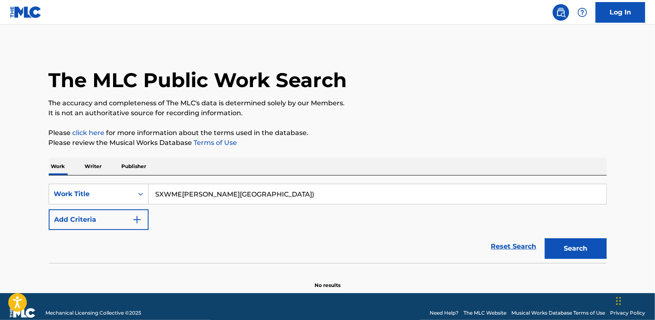
type input "SXWME[PERSON_NAME][GEOGRAPHIC_DATA])"
click at [118, 222] on button "Add Criteria" at bounding box center [99, 219] width 100 height 21
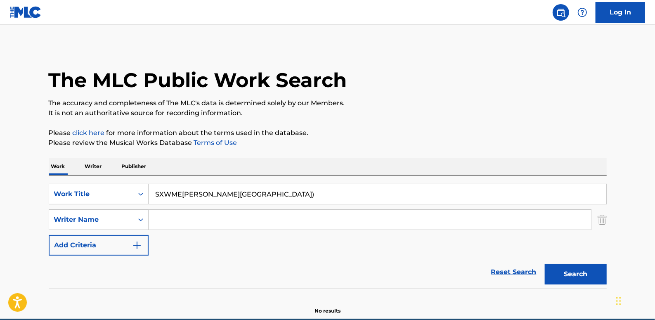
paste input "[PERSON_NAME];"
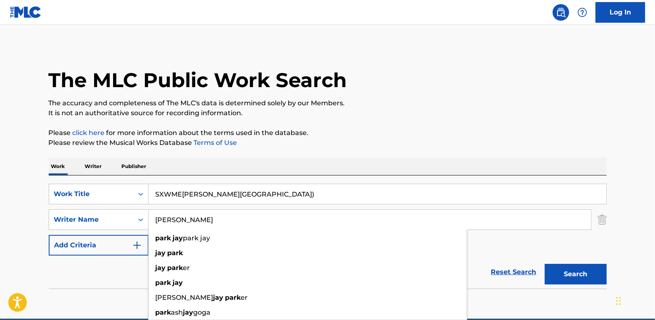
type input "[PERSON_NAME]"
click at [590, 270] on button "Search" at bounding box center [576, 274] width 62 height 21
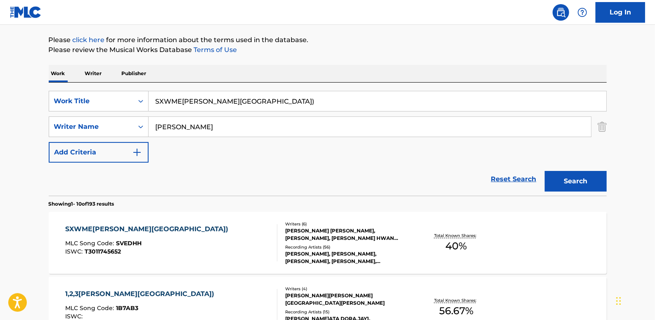
scroll to position [112, 0]
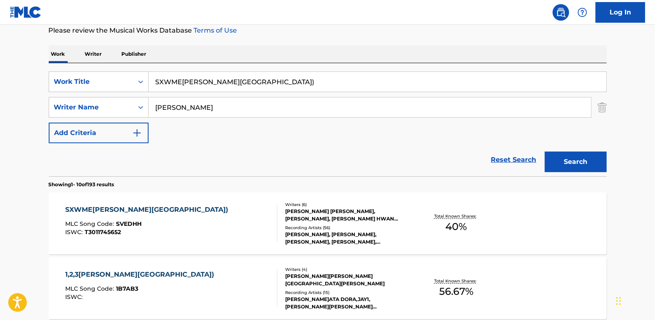
click at [219, 209] on div "SXWME (FE[PERSON_NAME]) MLC Song Code : SVEDHH ISWC : T3011745652" at bounding box center [171, 223] width 212 height 37
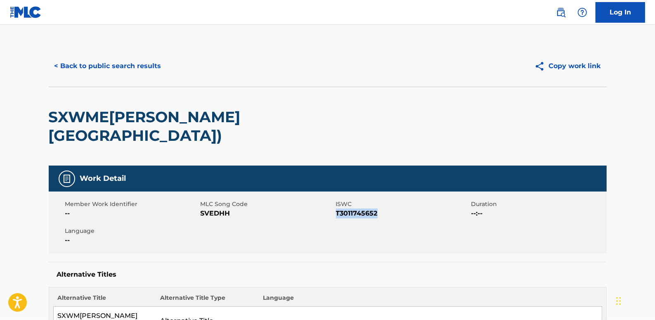
drag, startPoint x: 380, startPoint y: 193, endPoint x: 338, endPoint y: 193, distance: 42.1
click at [338, 208] on span "T3011745652" at bounding box center [402, 213] width 133 height 10
drag, startPoint x: 338, startPoint y: 193, endPoint x: 343, endPoint y: 195, distance: 5.2
drag, startPoint x: 343, startPoint y: 195, endPoint x: 399, endPoint y: 184, distance: 57.1
click at [399, 200] on span "ISWC" at bounding box center [402, 204] width 133 height 9
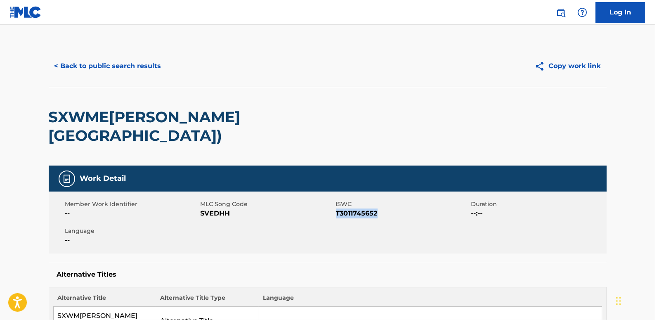
drag, startPoint x: 384, startPoint y: 196, endPoint x: 335, endPoint y: 194, distance: 49.5
click at [336, 208] on span "T3011745652" at bounding box center [402, 213] width 133 height 10
drag, startPoint x: 335, startPoint y: 194, endPoint x: 342, endPoint y: 196, distance: 6.4
copy span "T3011745652"
click at [132, 68] on button "< Back to public search results" at bounding box center [108, 66] width 118 height 21
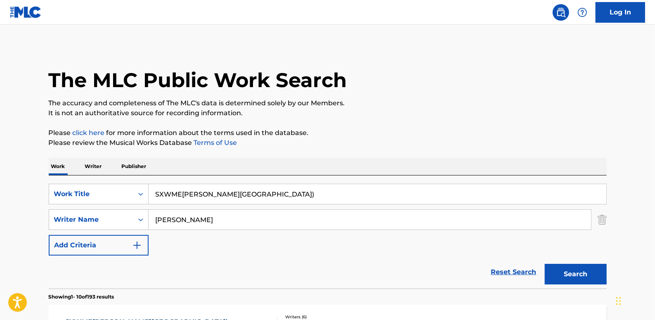
scroll to position [112, 0]
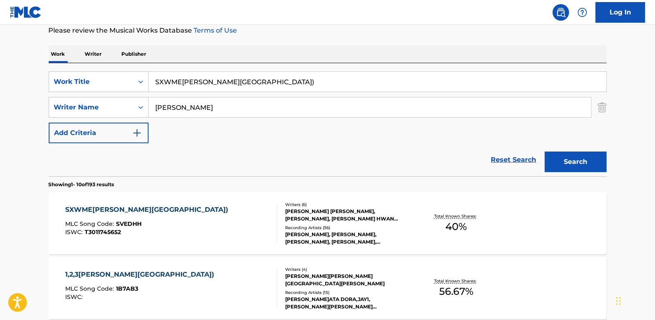
drag, startPoint x: 517, startPoint y: 159, endPoint x: 490, endPoint y: 153, distance: 27.5
click at [517, 159] on link "Reset Search" at bounding box center [514, 160] width 54 height 18
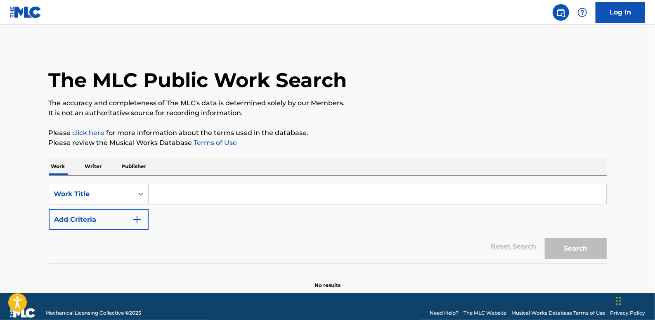
paste input "NEVER SLOW DOWN"
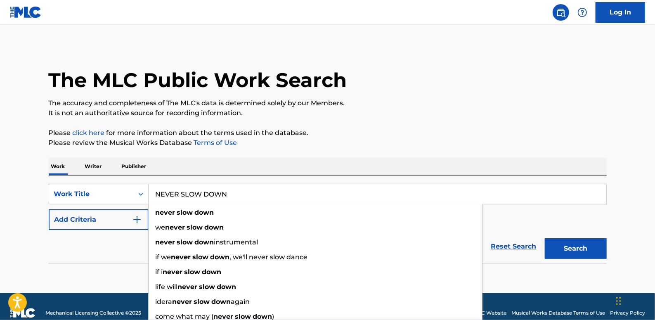
type input "NEVER SLOW DOWN"
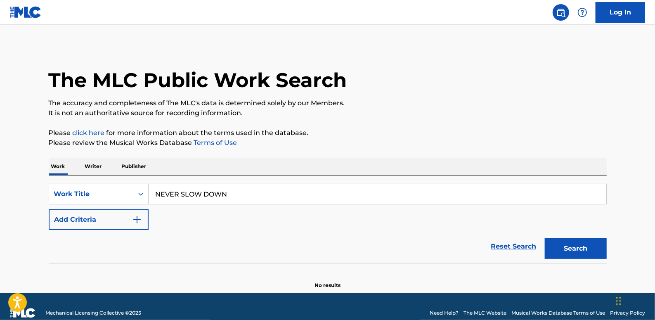
click at [116, 219] on button "Add Criteria" at bounding box center [99, 219] width 100 height 21
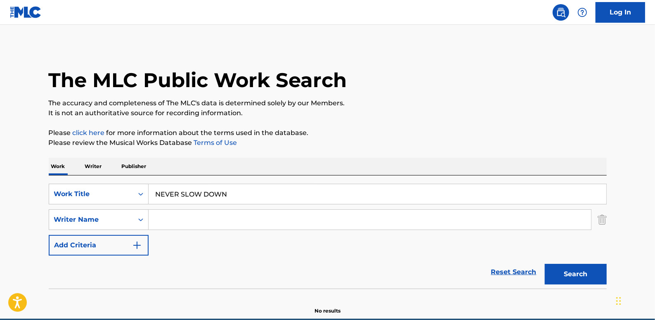
click at [198, 213] on input "Search Form" at bounding box center [370, 220] width 442 height 20
paste input "[PERSON_NAME];"
click at [206, 239] on strong "woodie" at bounding box center [195, 238] width 25 height 8
type input "[PERSON_NAME]"
click at [580, 275] on button "Search" at bounding box center [576, 274] width 62 height 21
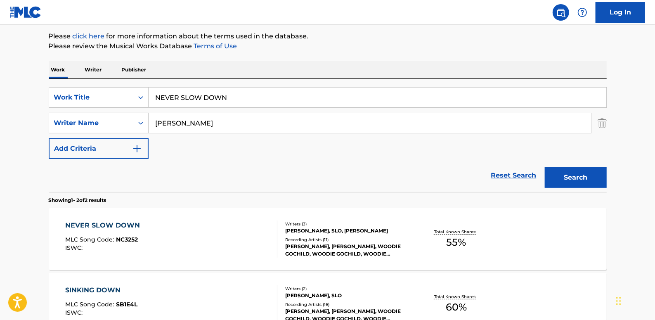
scroll to position [150, 0]
